Goal: Navigation & Orientation: Understand site structure

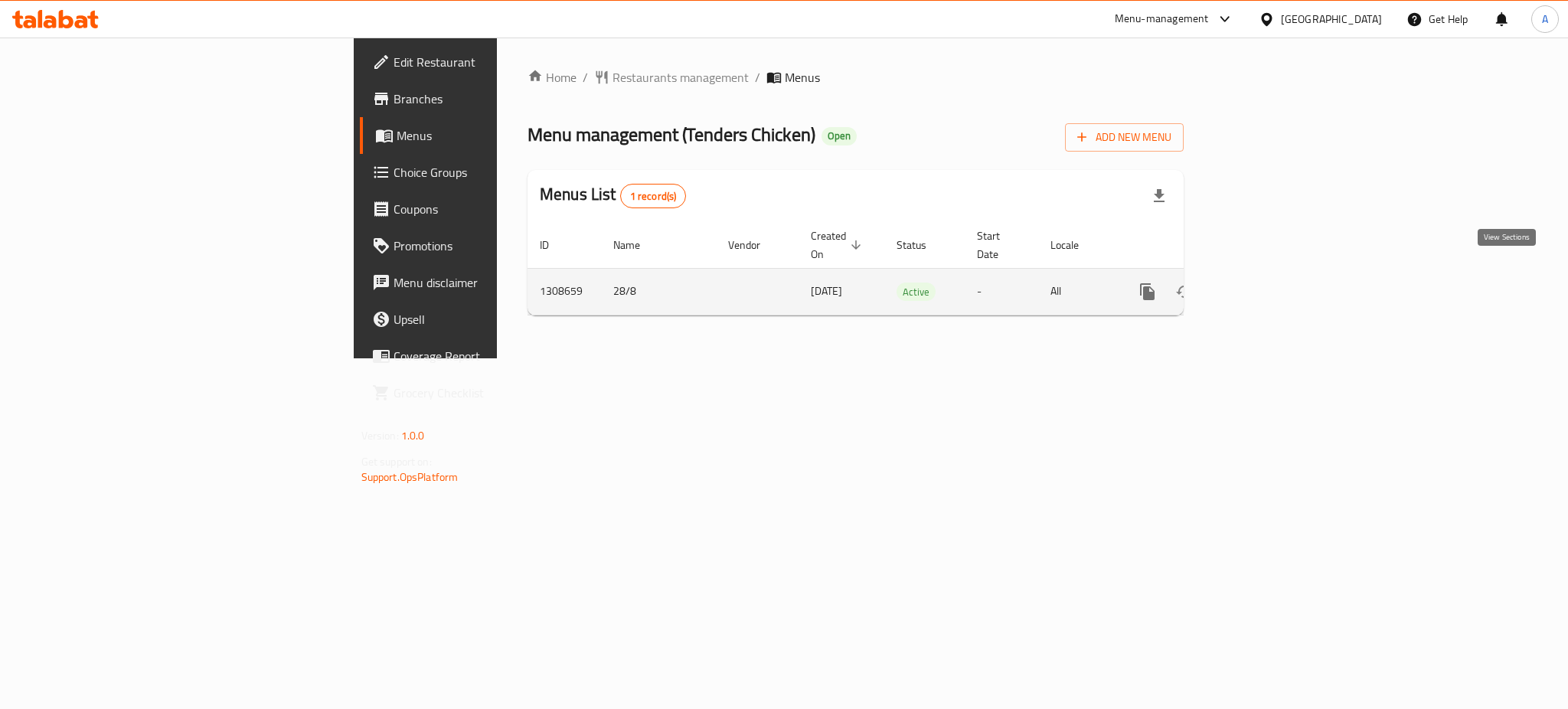
click at [1267, 282] on icon "enhanced table" at bounding box center [1257, 291] width 18 height 18
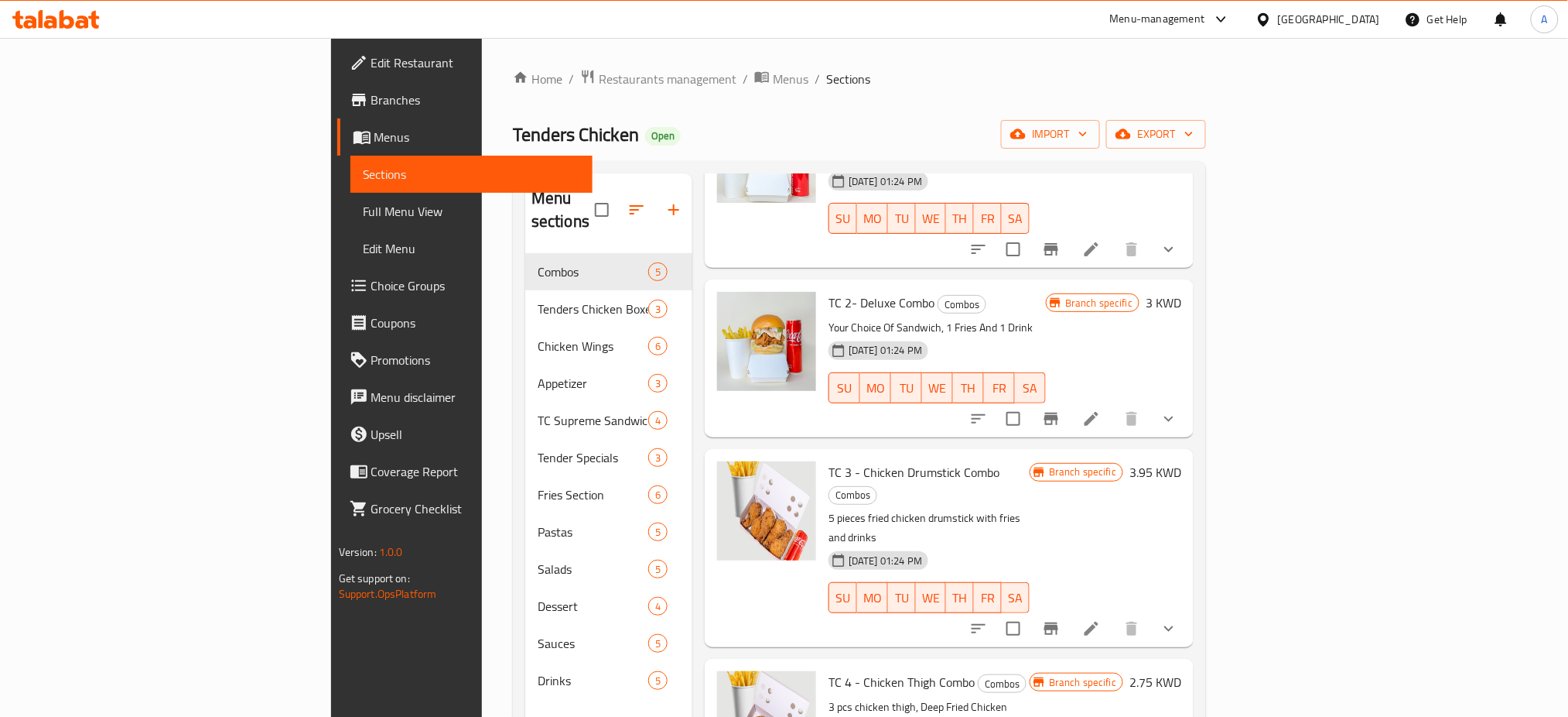
scroll to position [166, 0]
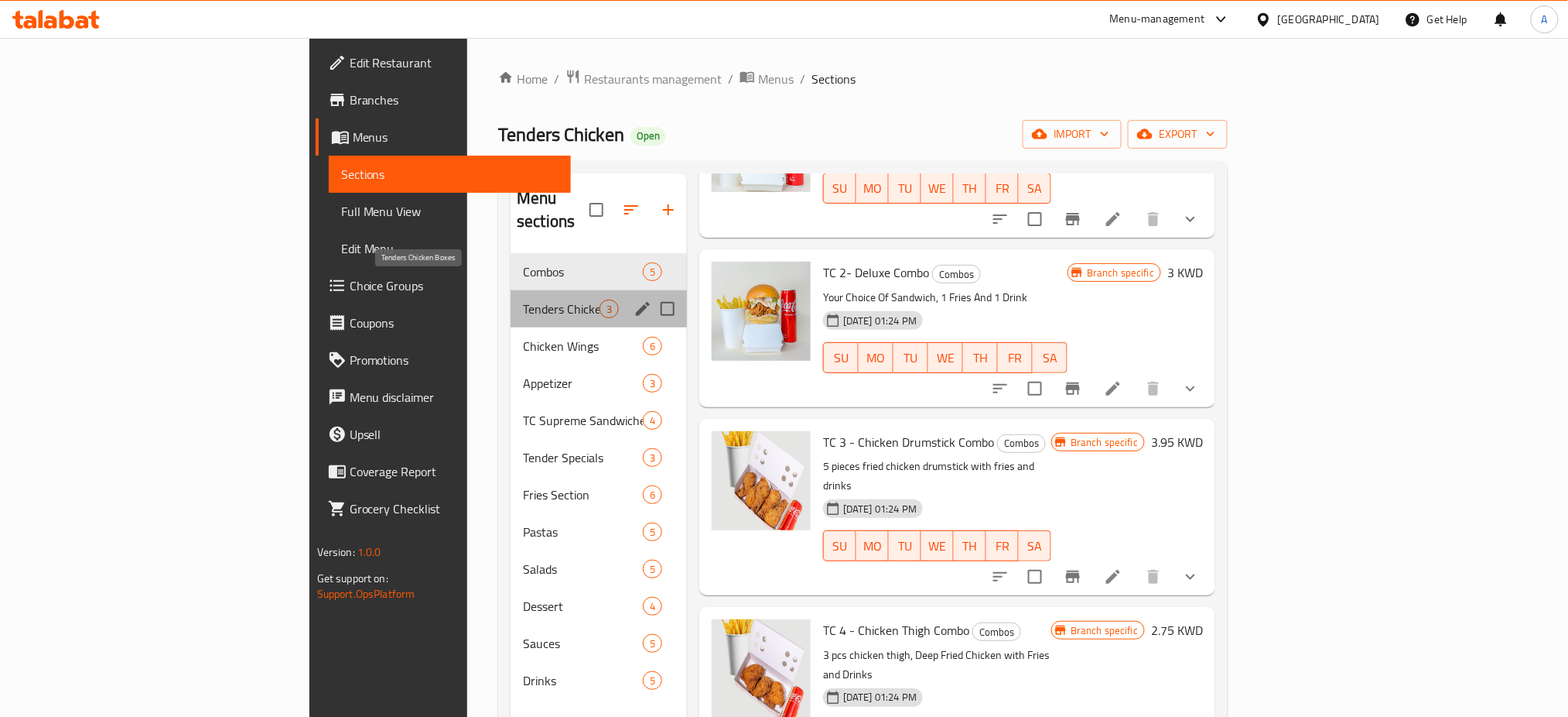
click at [523, 299] on span "Tenders Chicken Boxes" at bounding box center [561, 308] width 77 height 18
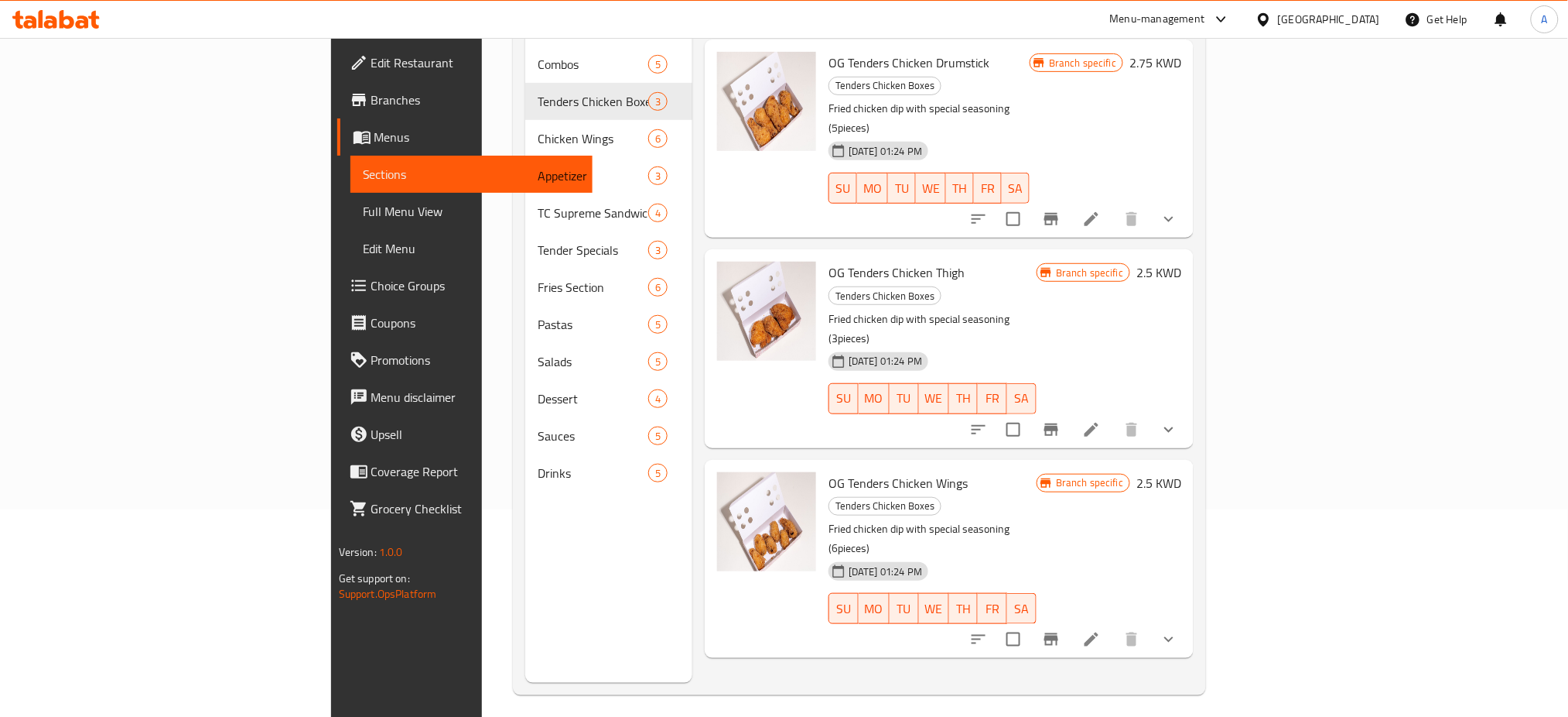
scroll to position [217, 0]
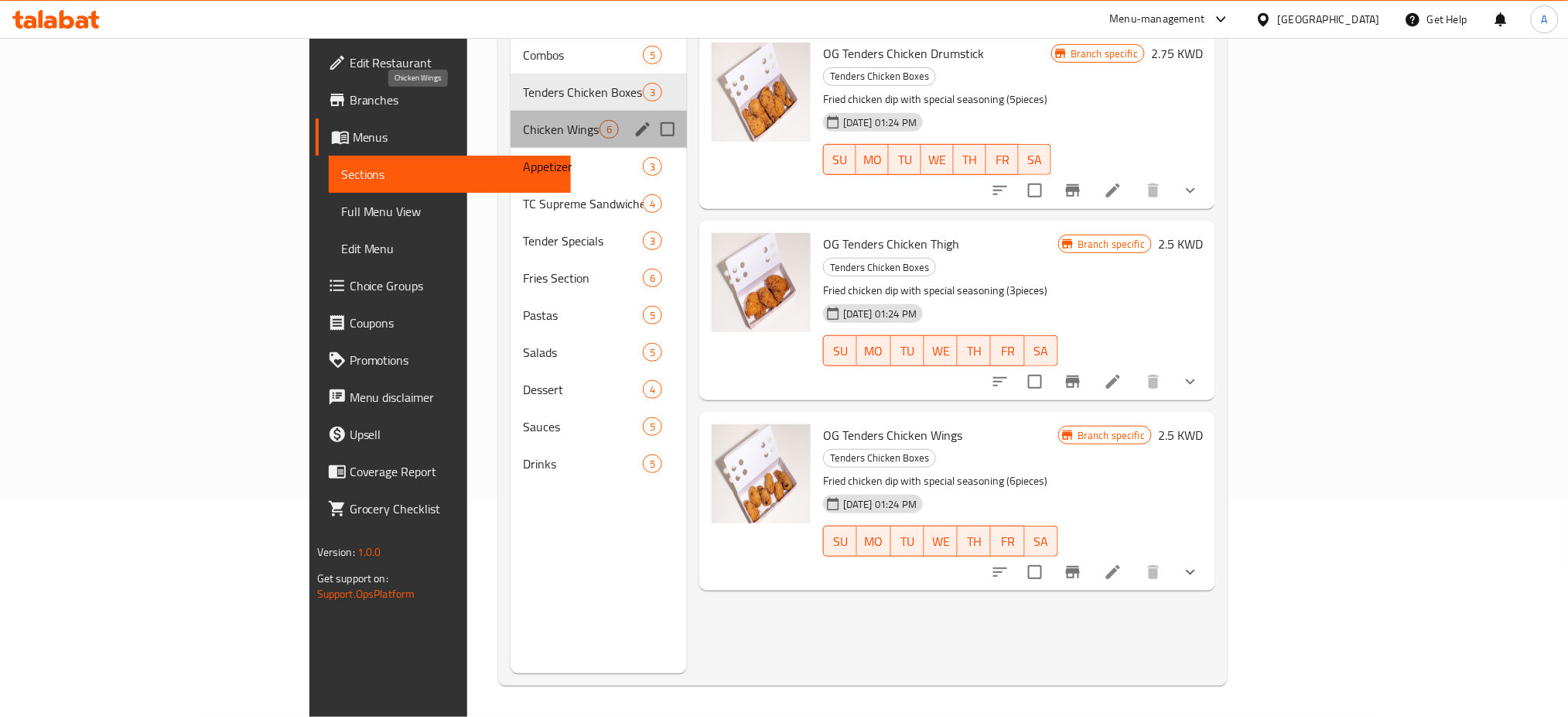
click at [523, 120] on span "Chicken Wings" at bounding box center [561, 129] width 77 height 18
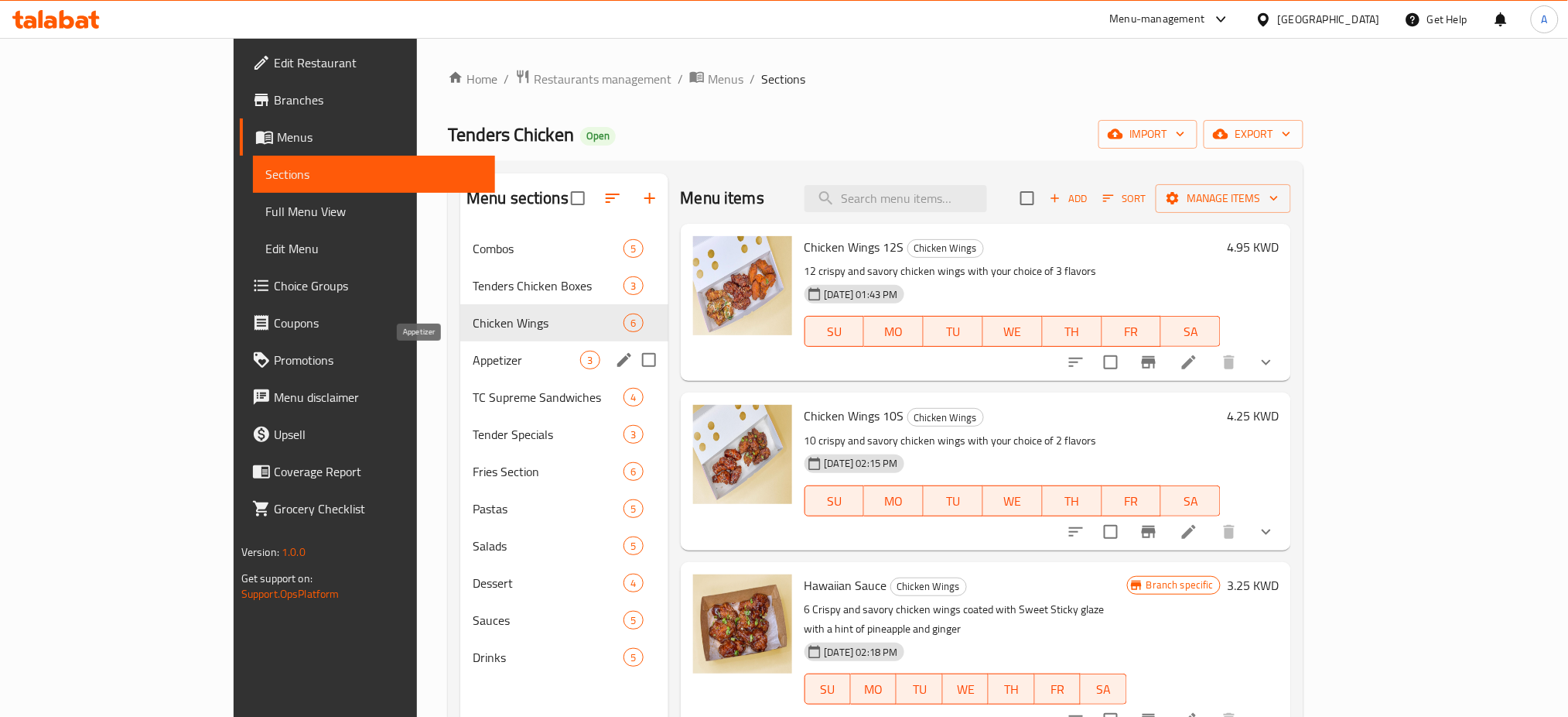
click at [473, 355] on span "Appetizer" at bounding box center [526, 359] width 107 height 18
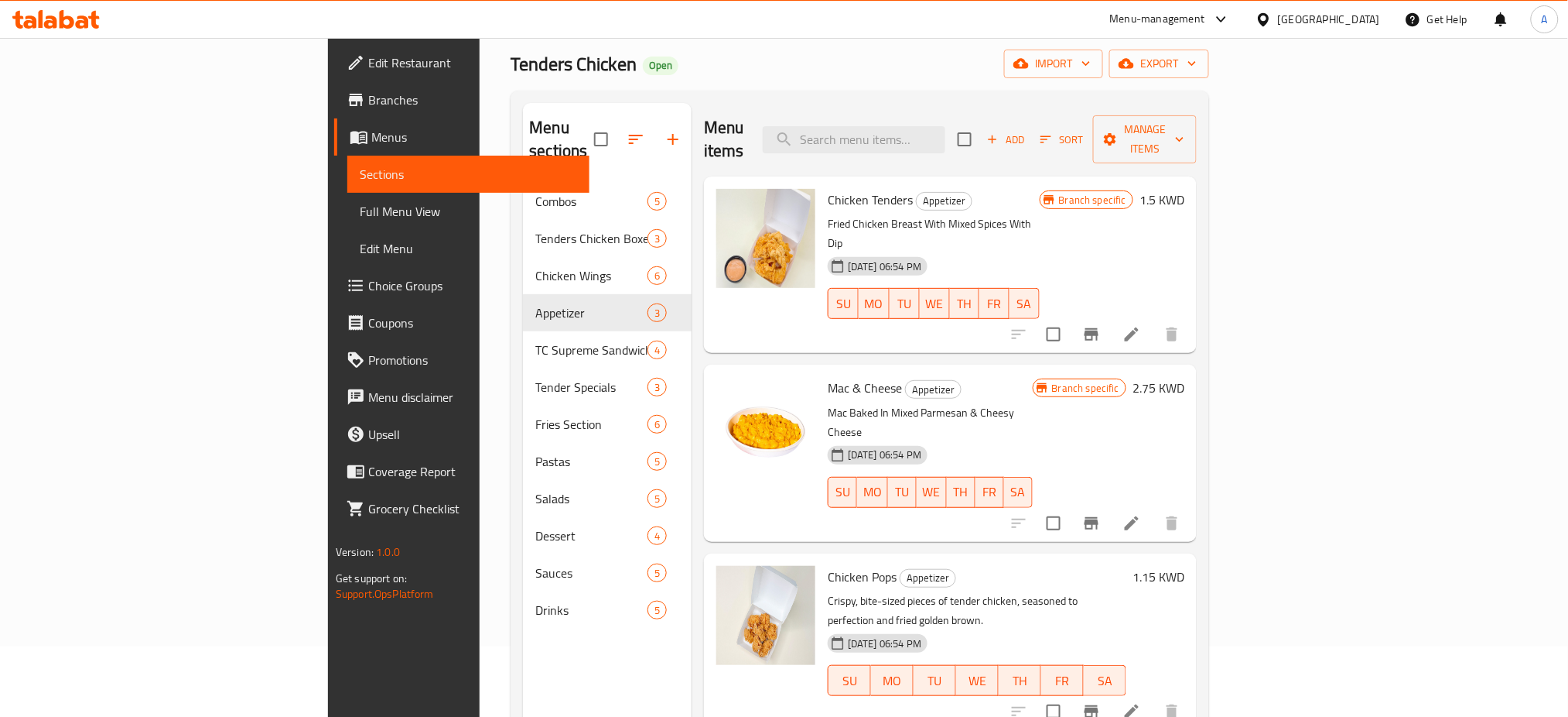
scroll to position [206, 0]
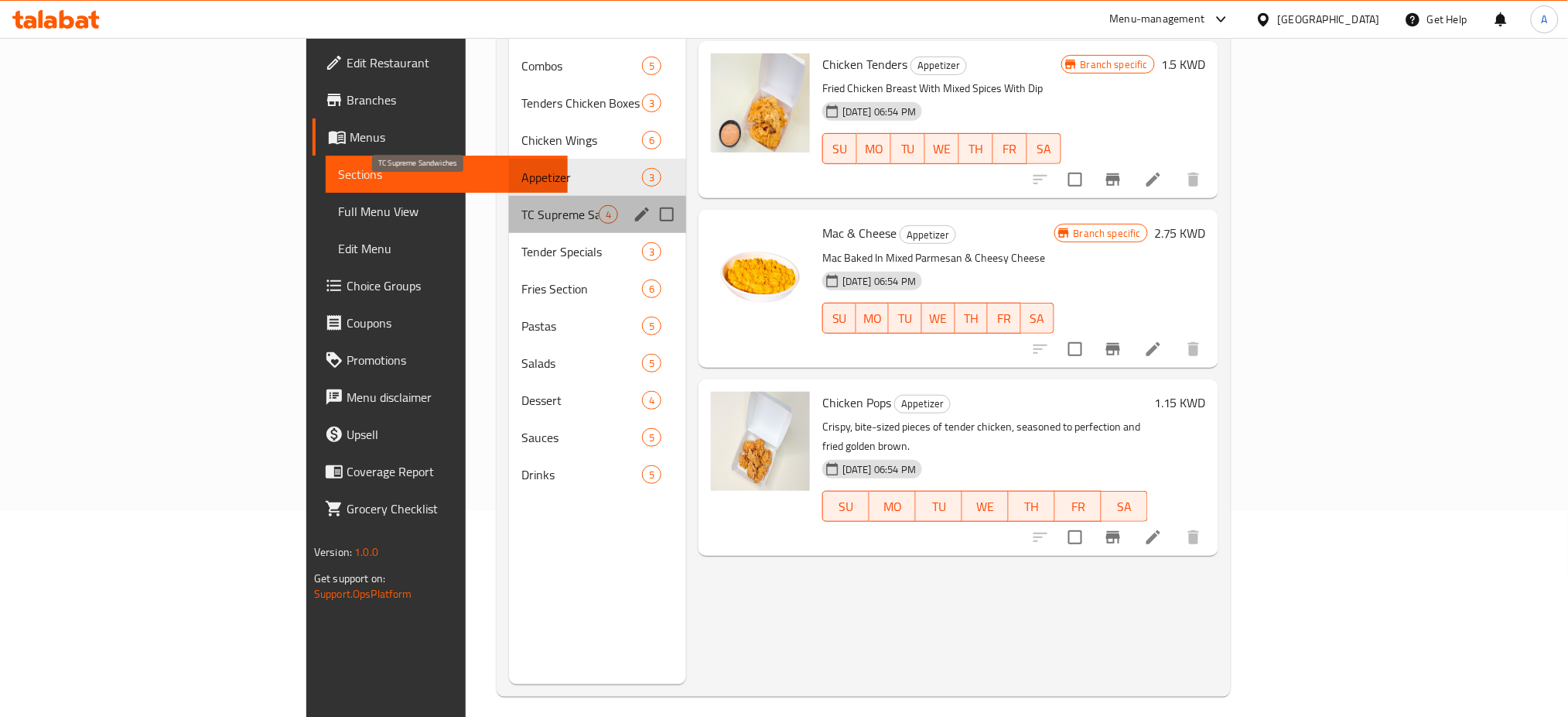
click at [521, 205] on span "TC Supreme Sandwiches" at bounding box center [559, 214] width 77 height 18
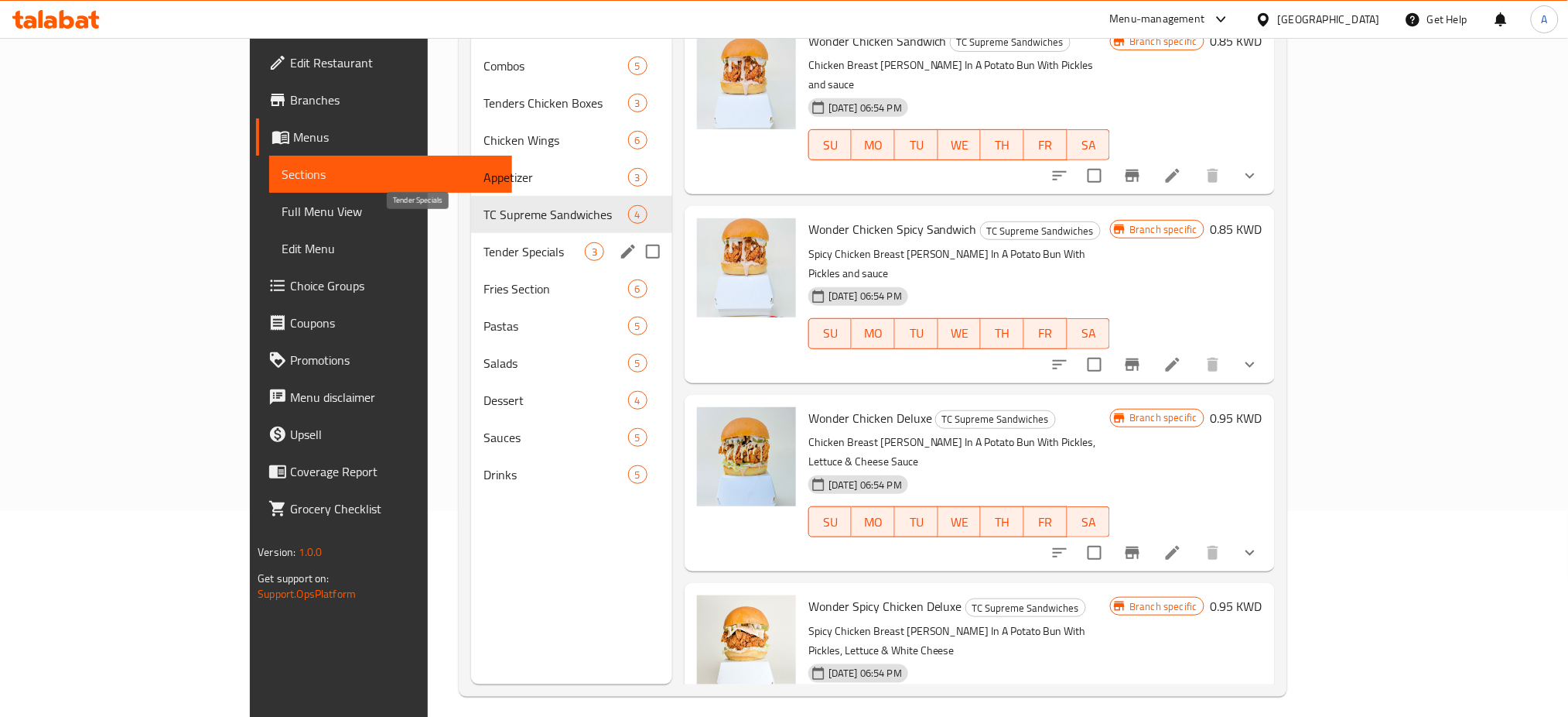
click at [483, 242] on span "Tender Specials" at bounding box center [533, 251] width 100 height 18
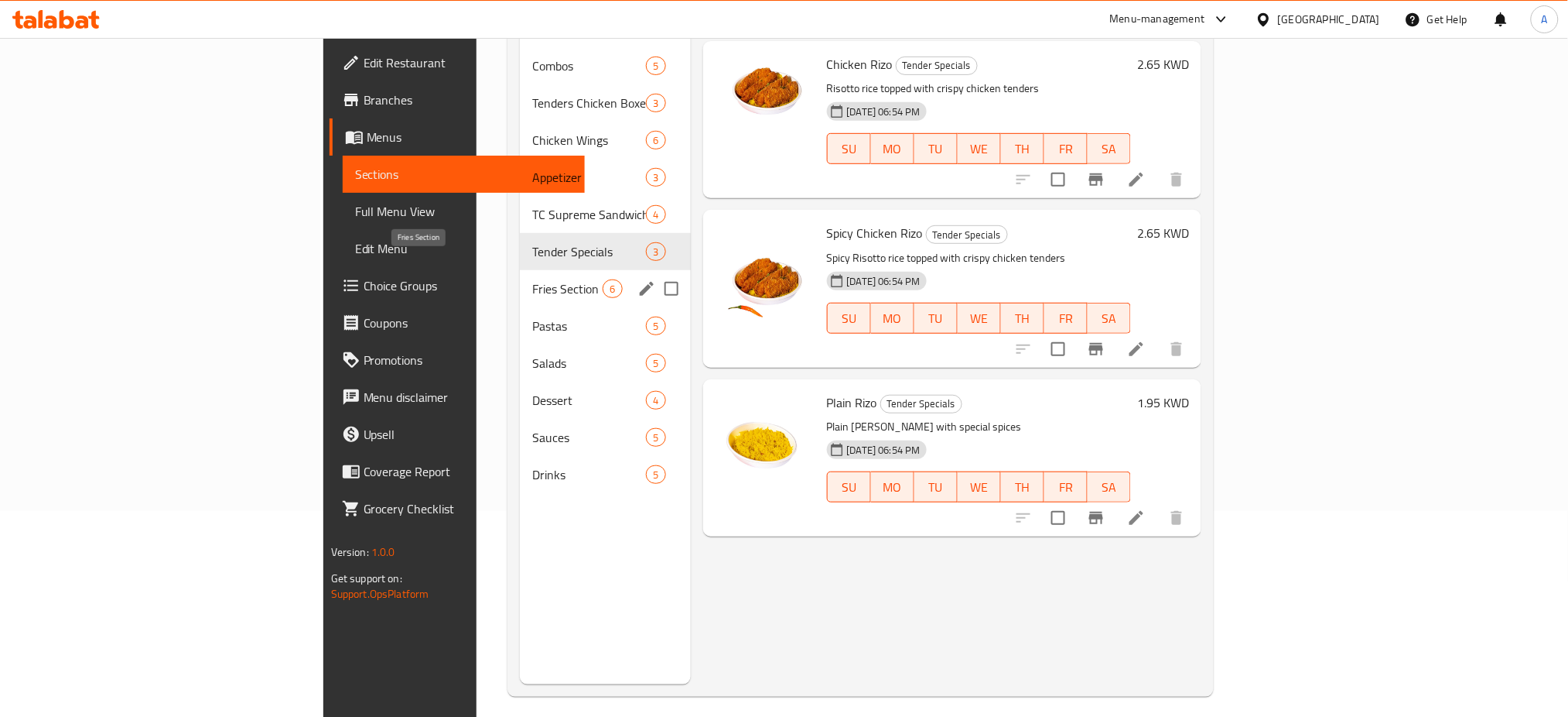
click at [532, 279] on span "Fries Section" at bounding box center [567, 288] width 70 height 18
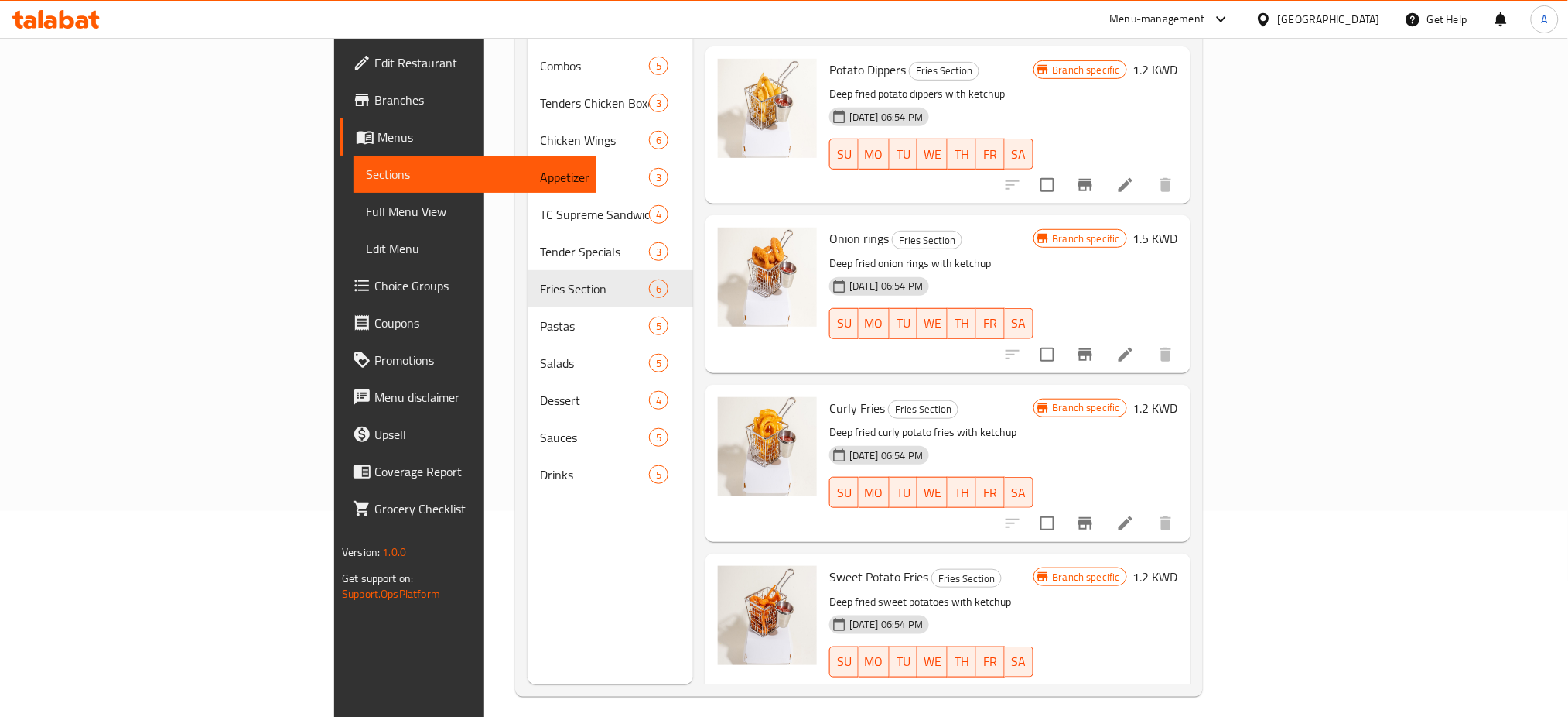
scroll to position [336, 0]
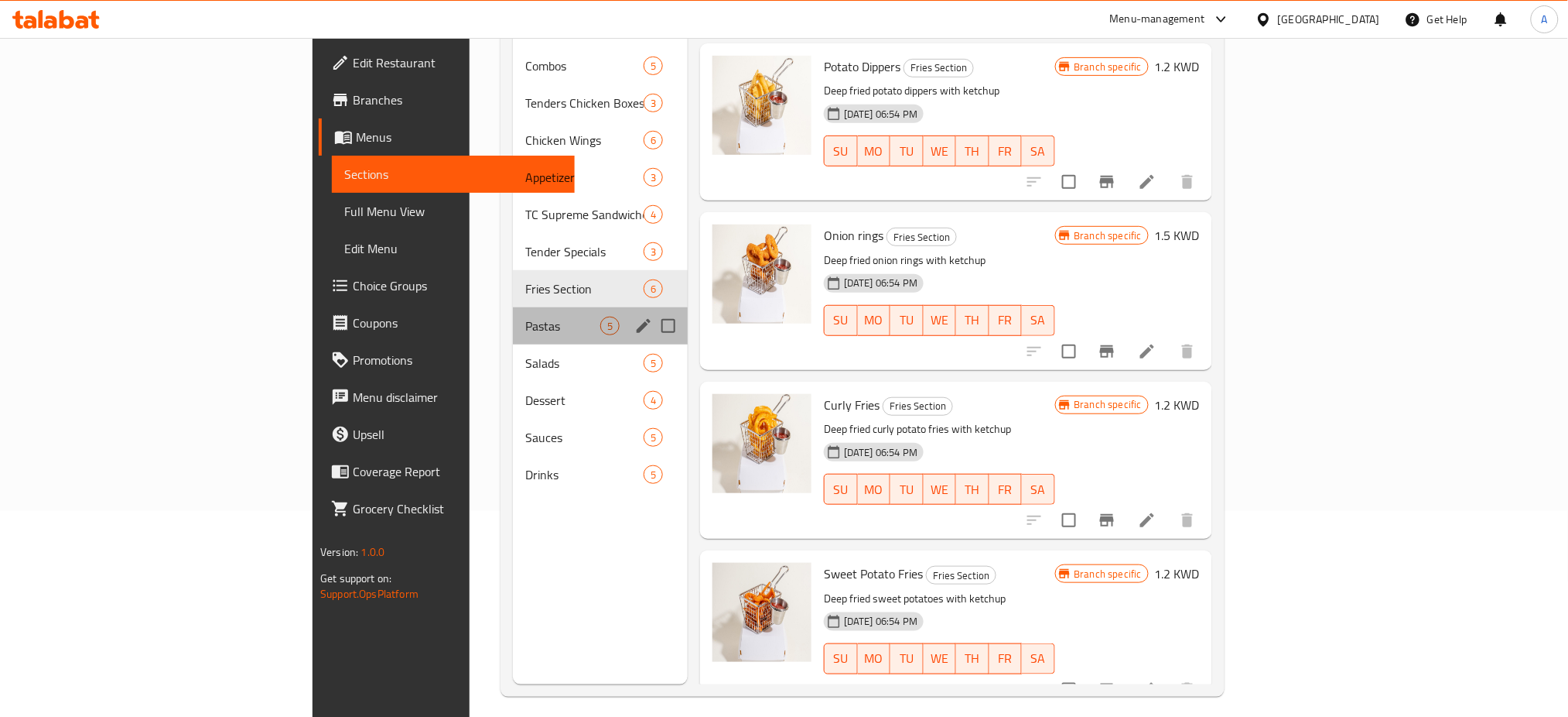
click at [513, 317] on div "Pastas 5" at bounding box center [600, 325] width 175 height 37
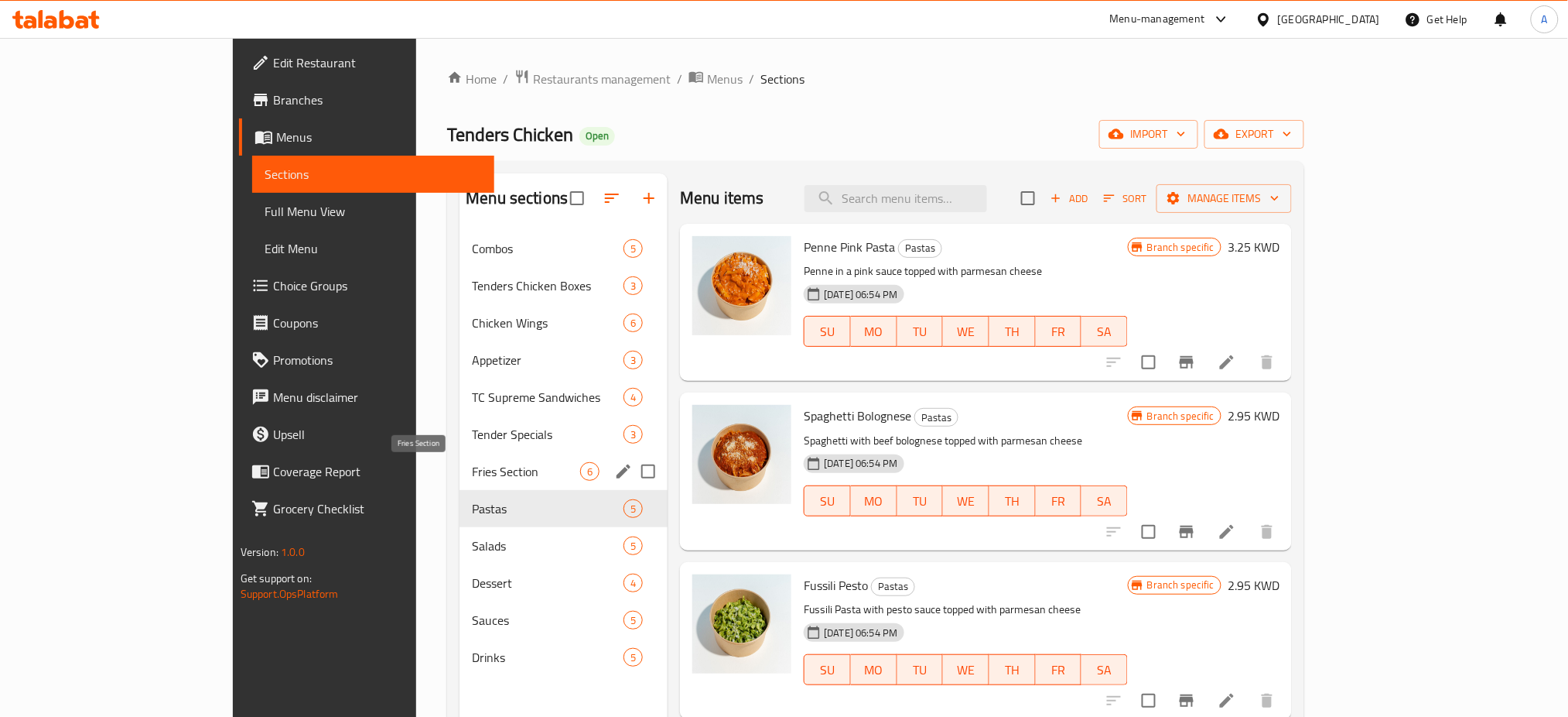
scroll to position [217, 0]
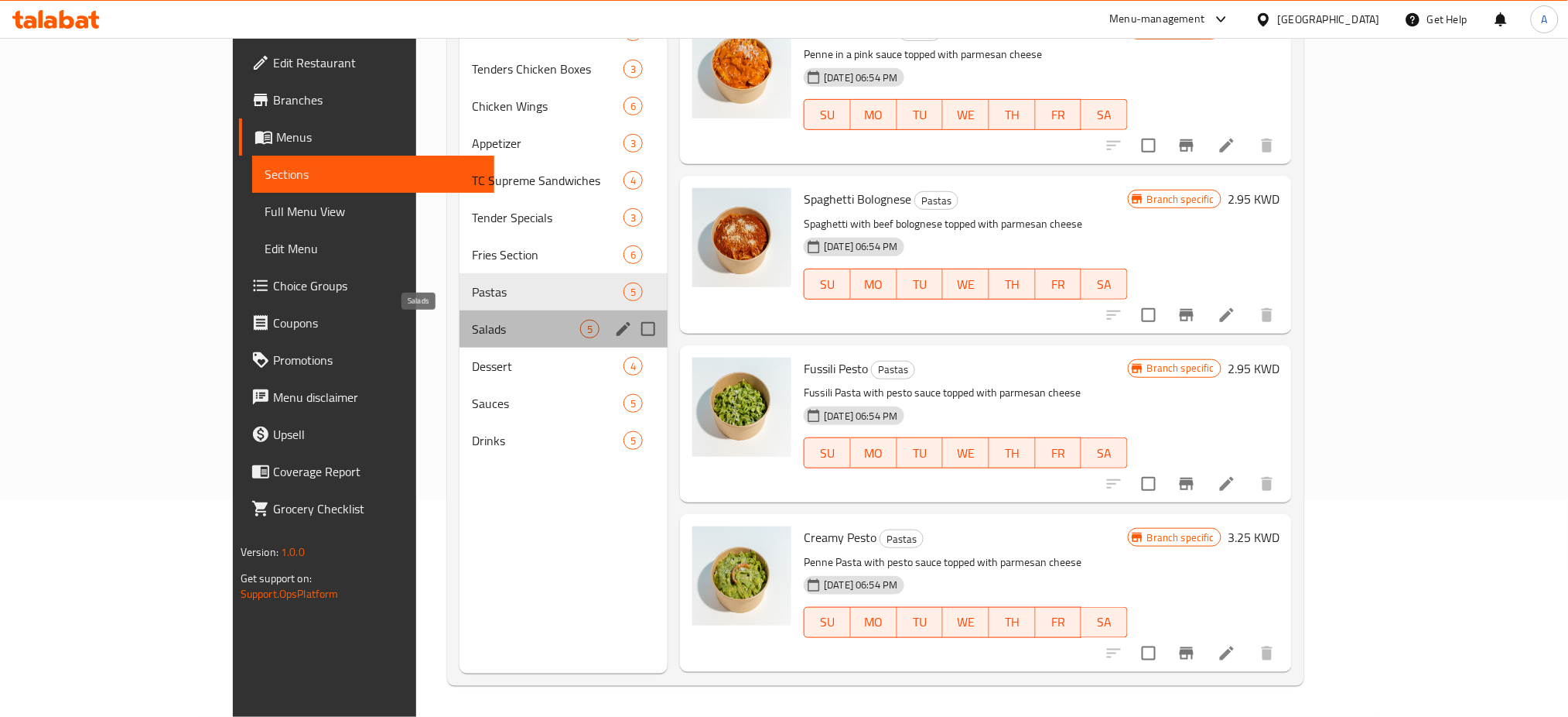
click at [472, 320] on span "Salads" at bounding box center [526, 329] width 108 height 18
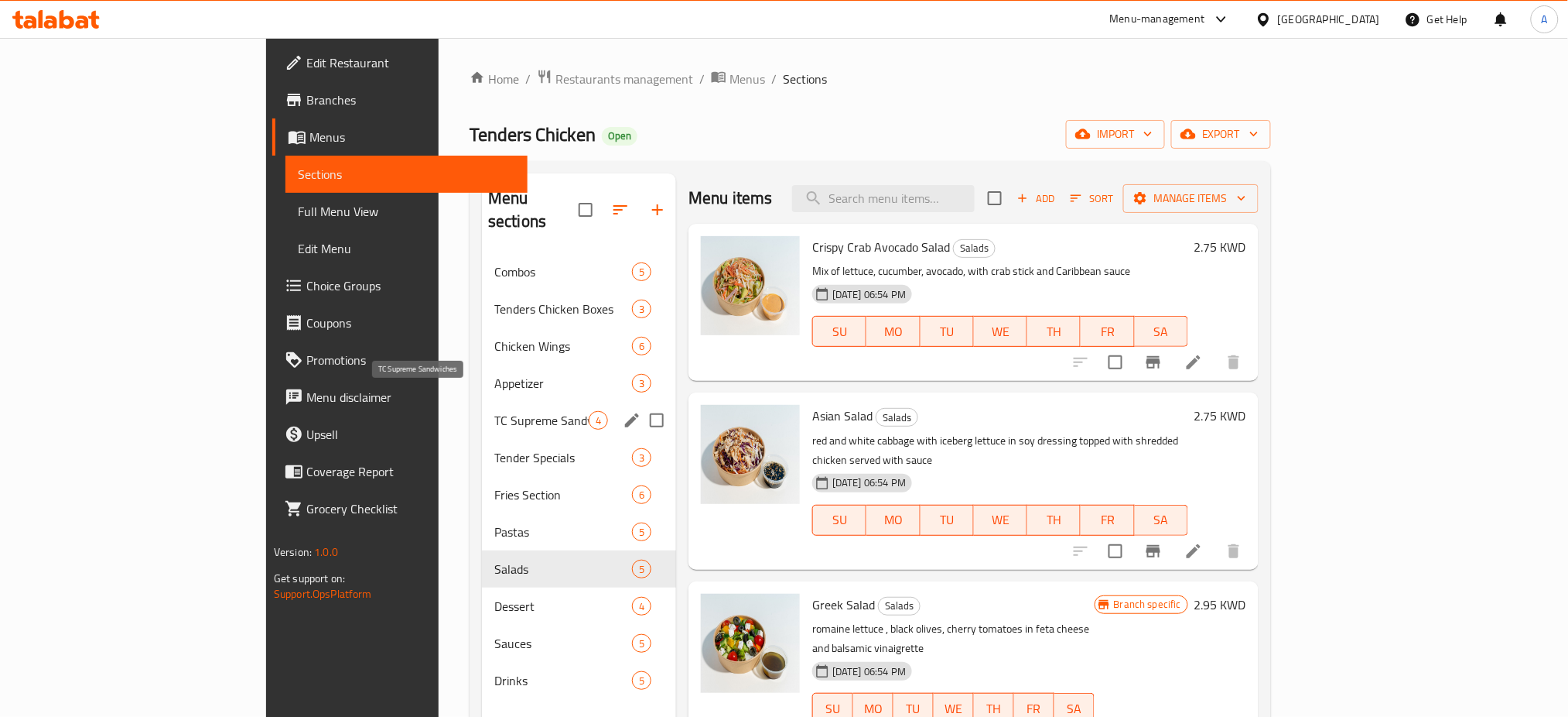
click at [494, 411] on span "TC Supreme Sandwiches" at bounding box center [541, 419] width 94 height 18
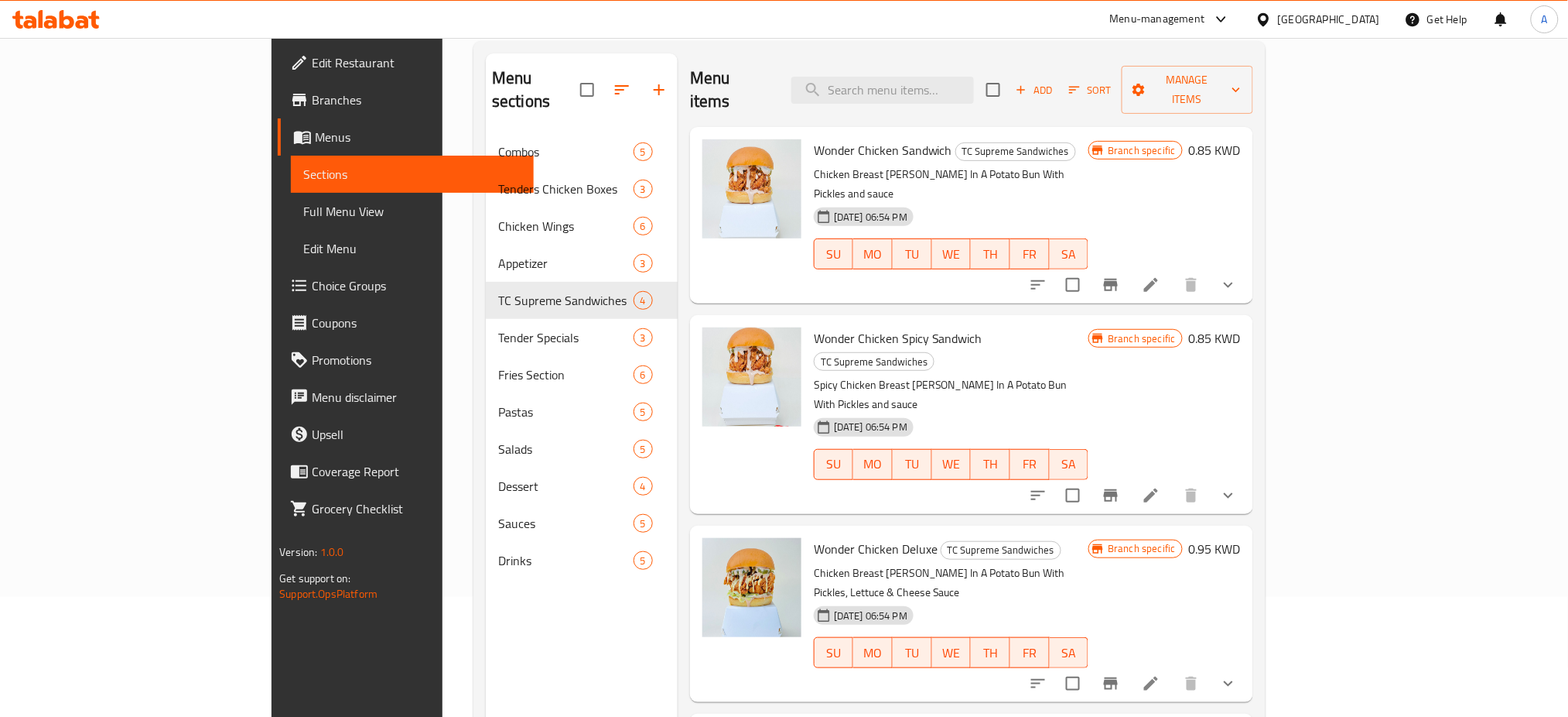
scroll to position [217, 0]
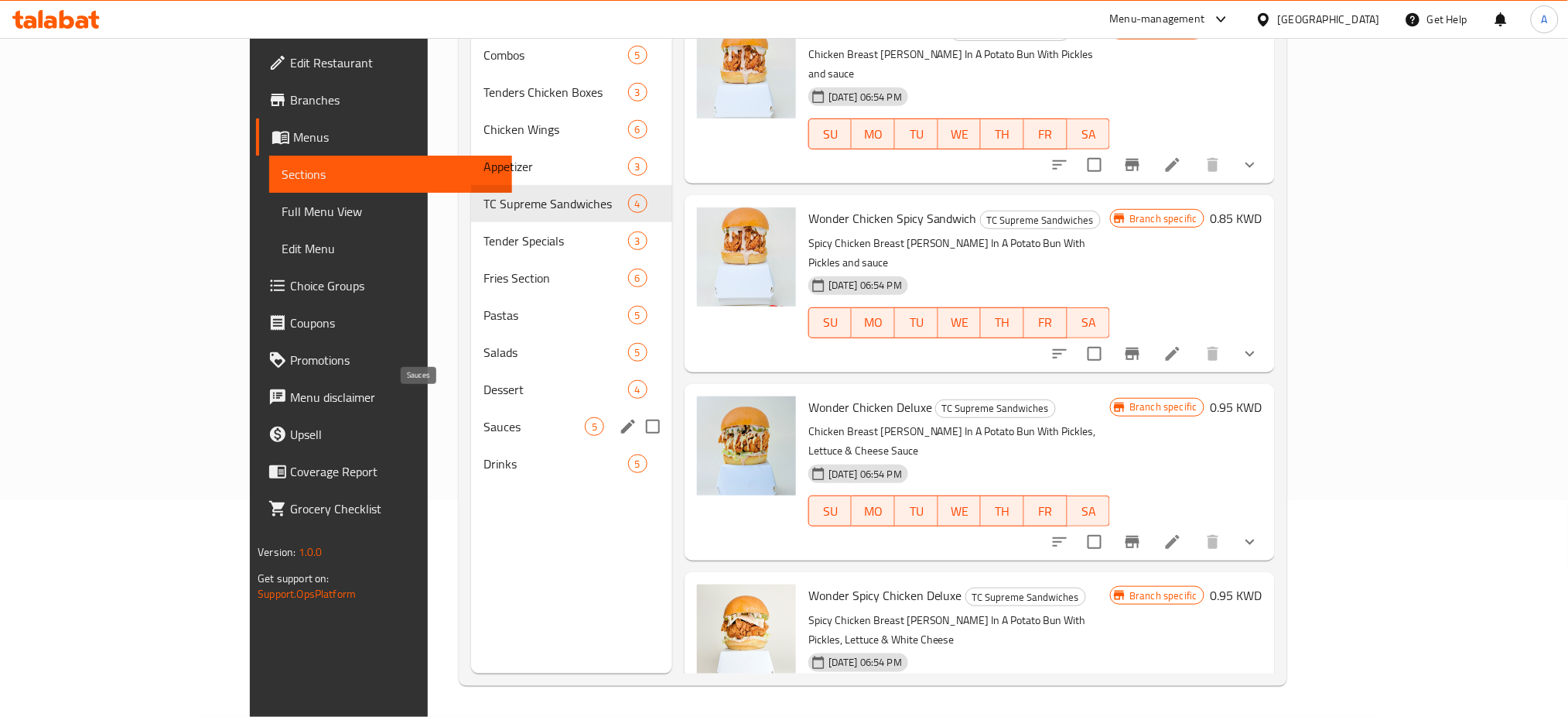
click at [483, 417] on span "Sauces" at bounding box center [533, 426] width 100 height 18
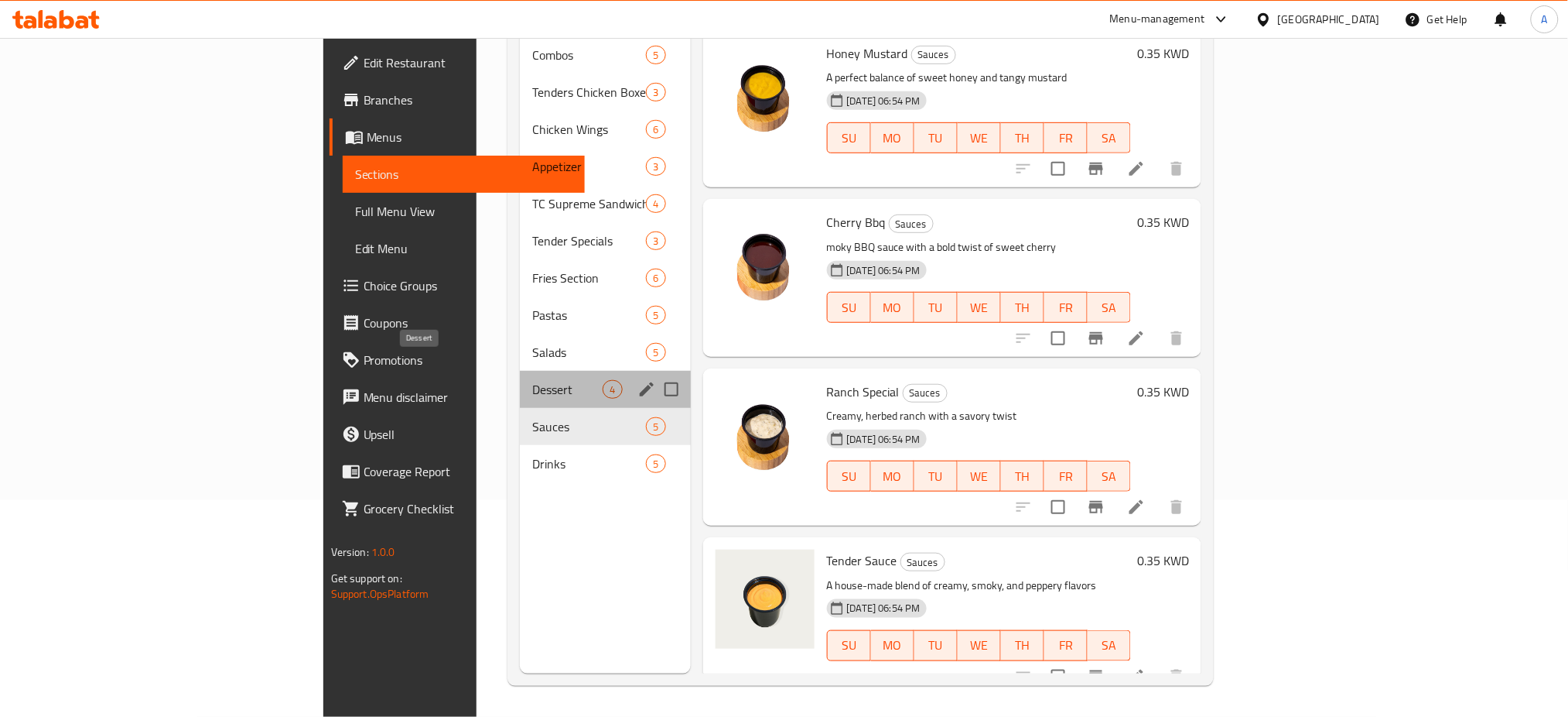
click at [532, 380] on span "Dessert" at bounding box center [567, 388] width 70 height 18
